Goal: Task Accomplishment & Management: Manage account settings

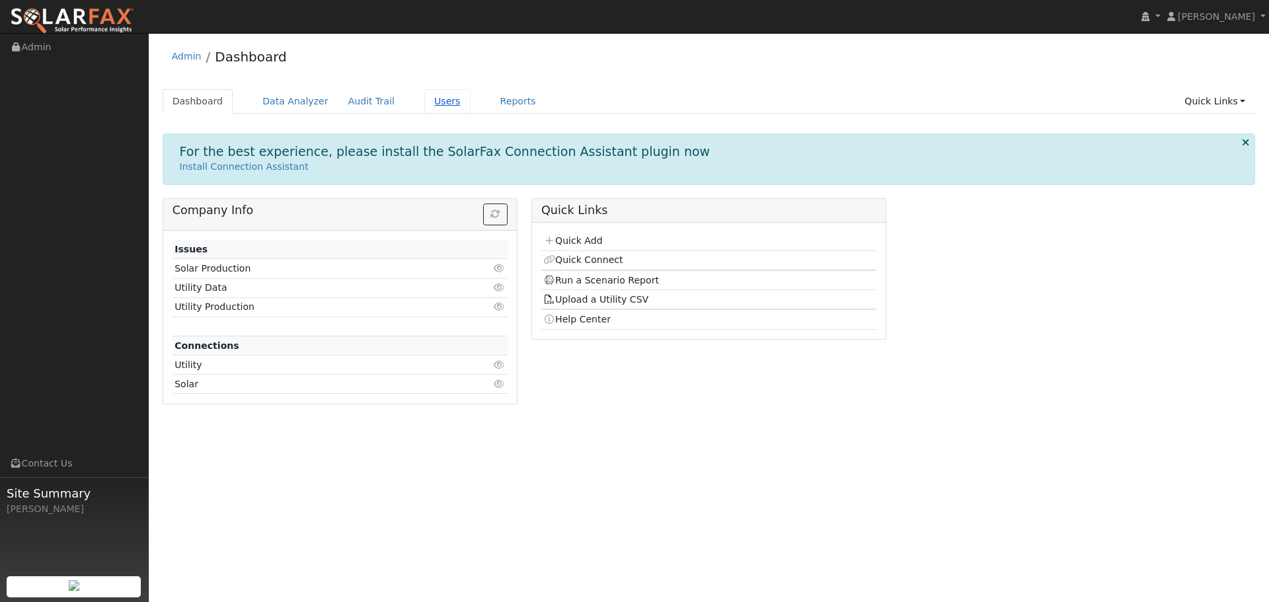
click at [424, 102] on link "Users" at bounding box center [447, 101] width 46 height 24
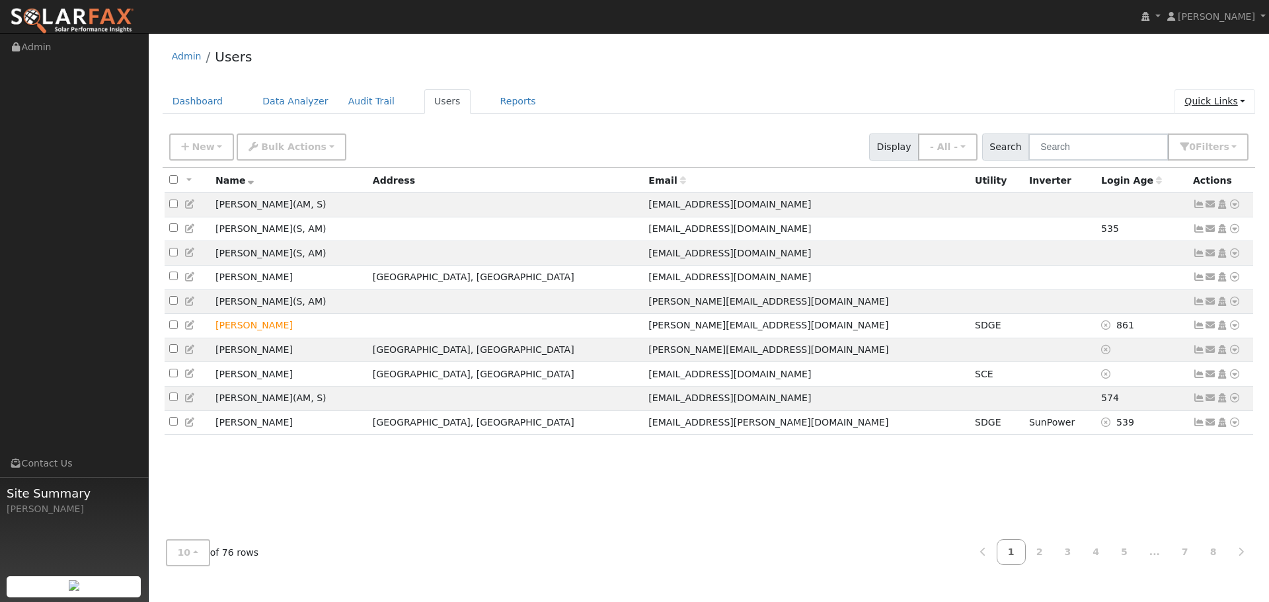
click at [1212, 102] on link "Quick Links" at bounding box center [1214, 101] width 81 height 24
click at [1121, 103] on ul "Dashboard Data Analyzer Audit Trail Users Reports Quick Links Quick Add Quick C…" at bounding box center [709, 101] width 1093 height 24
click at [1202, 151] on button "0 Filter s" at bounding box center [1208, 146] width 81 height 27
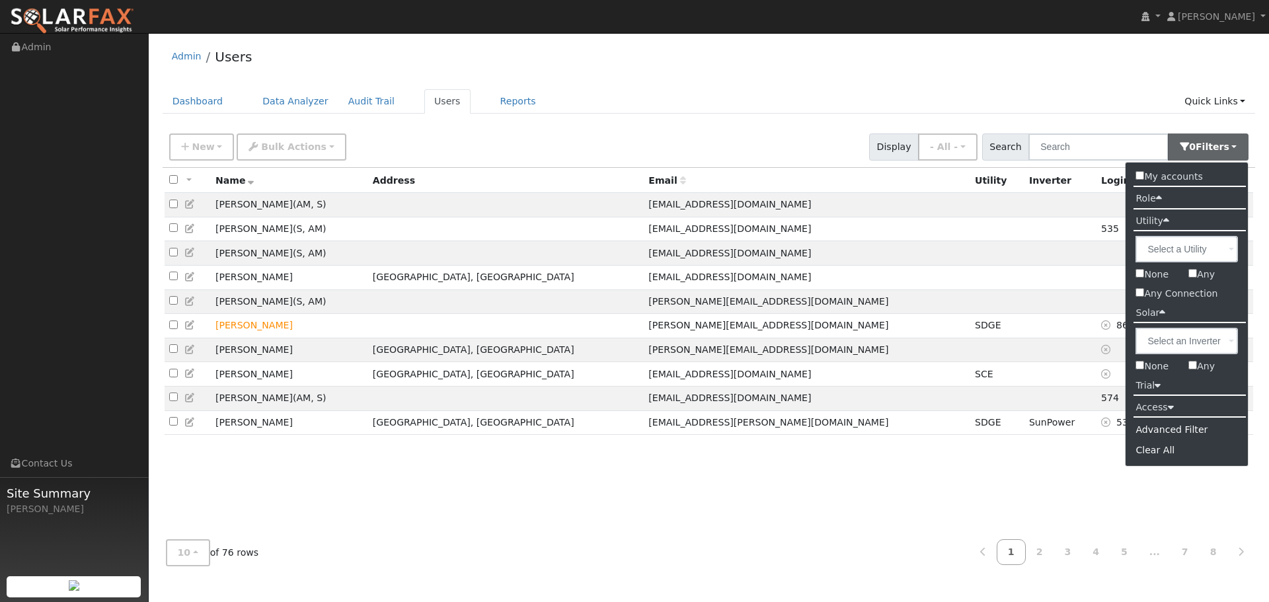
click at [1189, 364] on input "Any" at bounding box center [1192, 365] width 9 height 9
checkbox input "true"
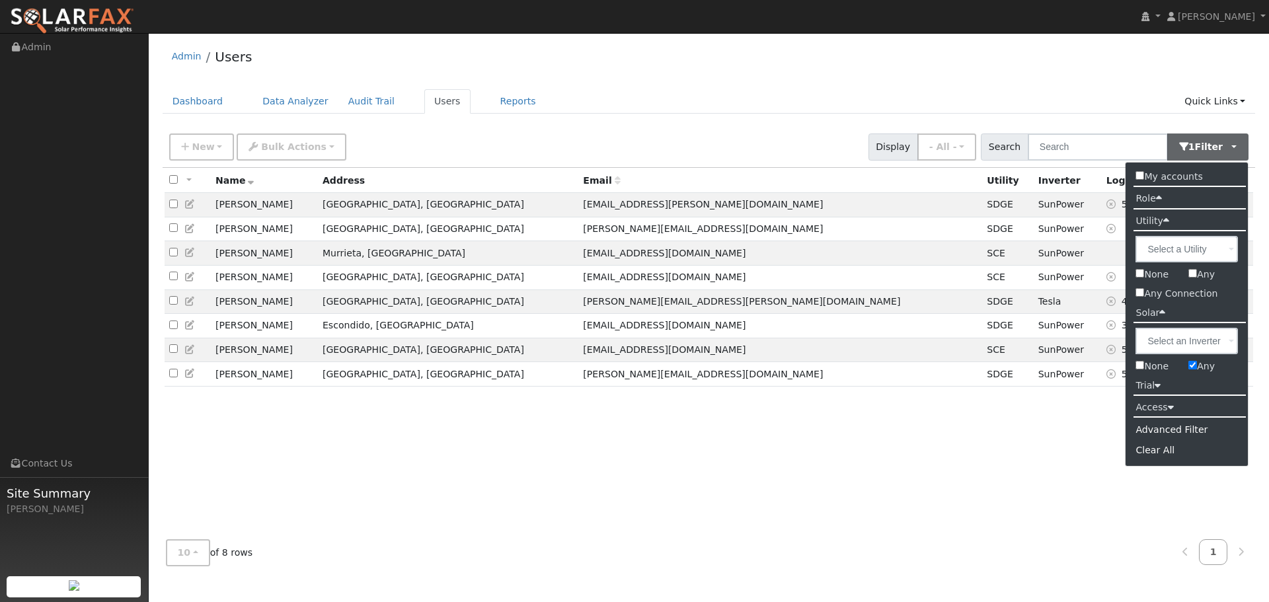
click at [1174, 406] on label "Access" at bounding box center [1153, 407] width 57 height 19
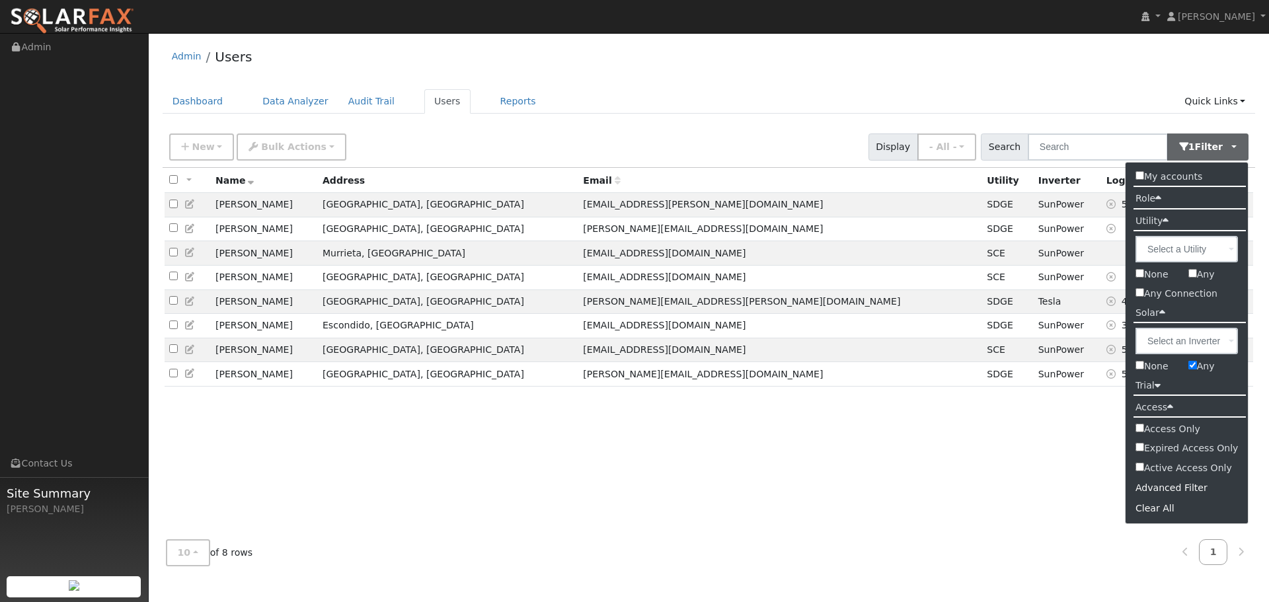
click at [1143, 468] on input "Active Access Only" at bounding box center [1139, 467] width 9 height 9
checkbox input "true"
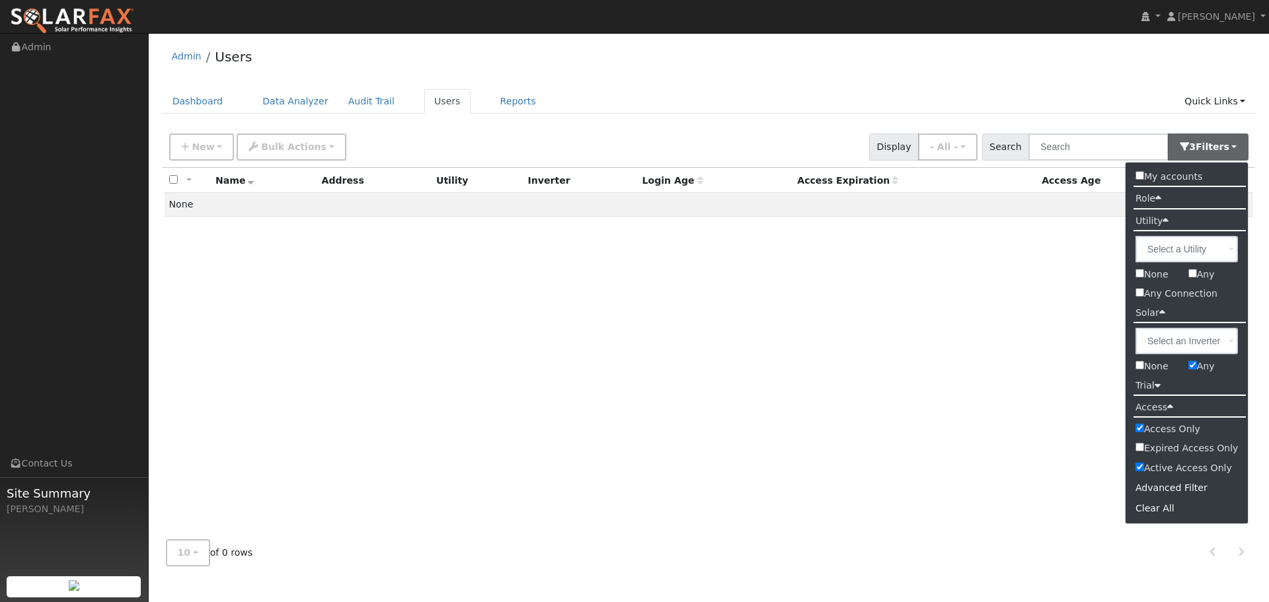
click at [864, 414] on div "All None All on page None on page Name Address Utility Inverter Login Age Acces…" at bounding box center [709, 348] width 1093 height 361
